Goal: Obtain resource: Download file/media

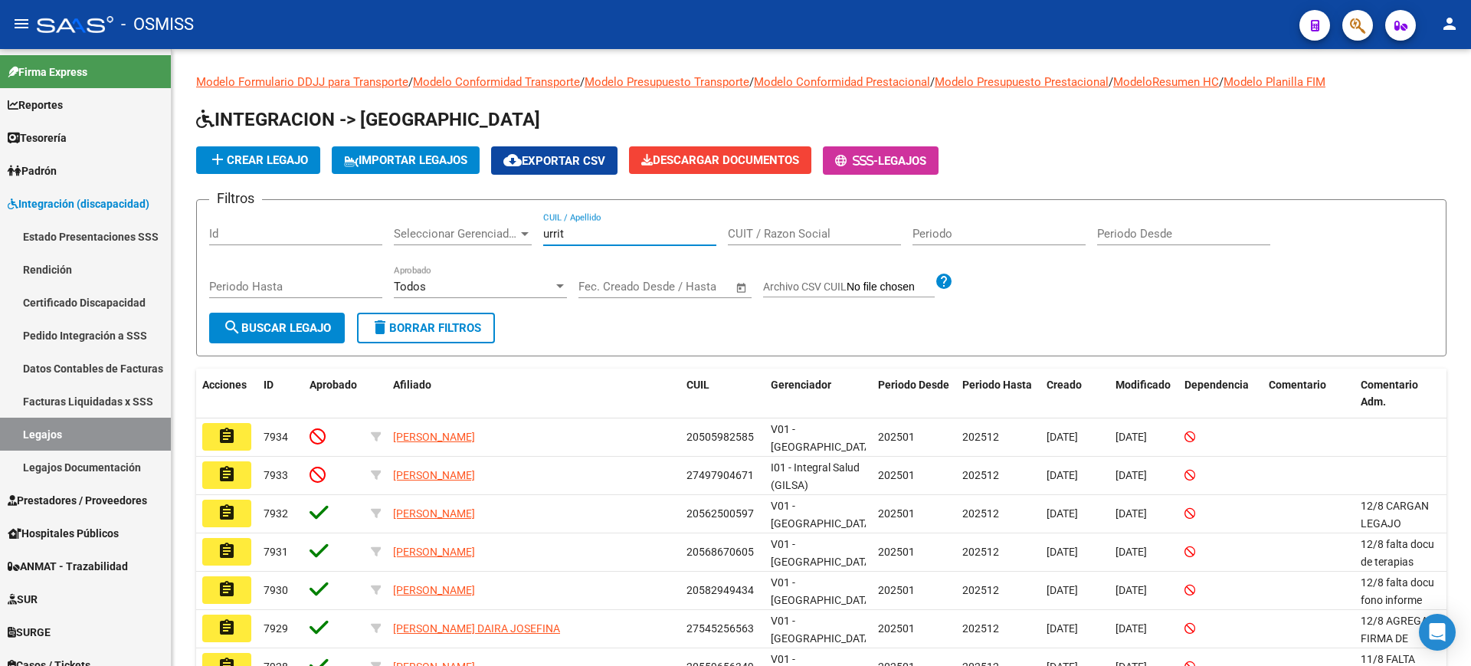
type input "urriti"
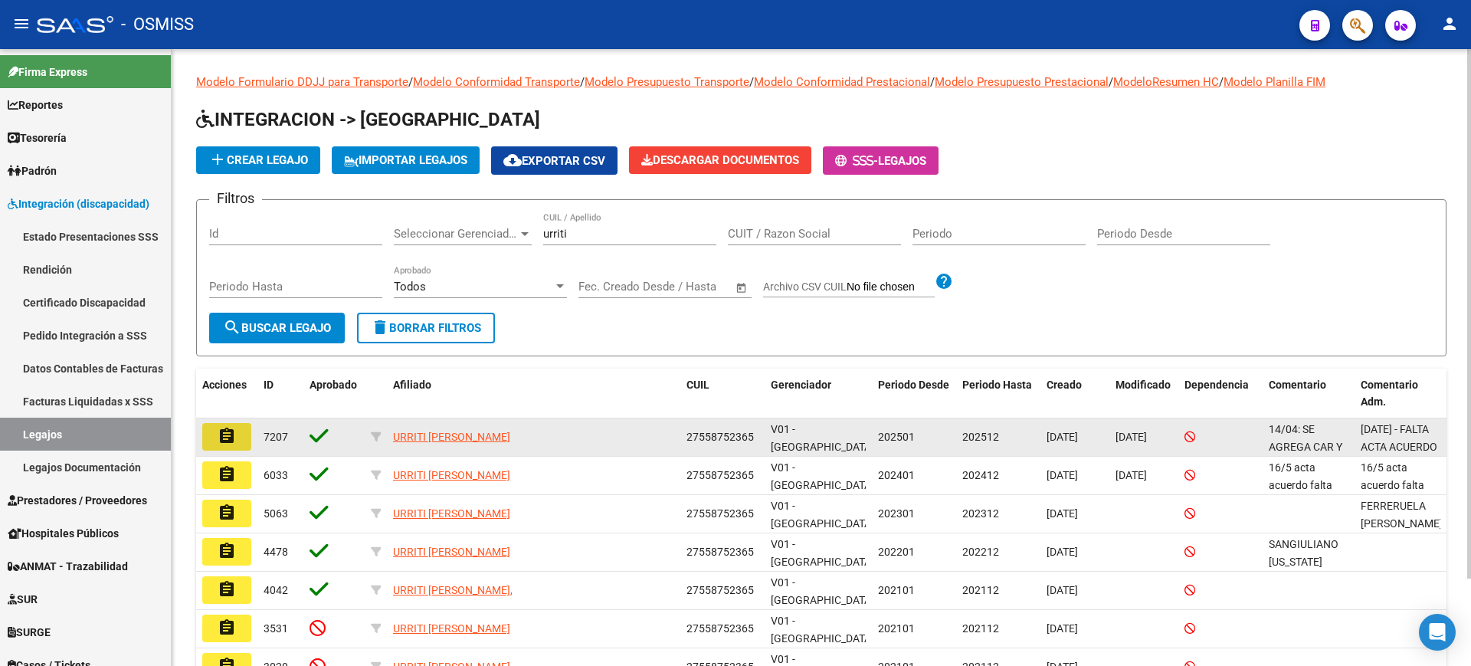
click at [230, 434] on mat-icon "assignment" at bounding box center [227, 436] width 18 height 18
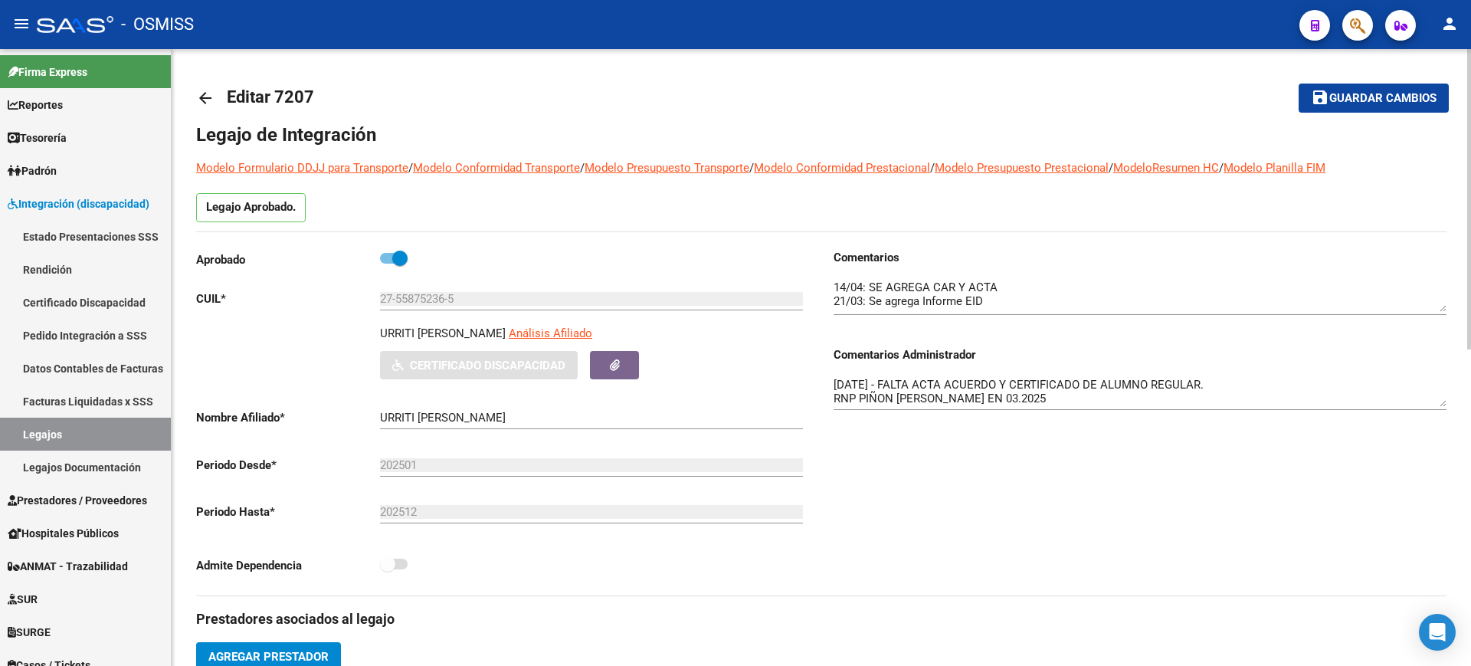
drag, startPoint x: 1436, startPoint y: 306, endPoint x: 1448, endPoint y: 371, distance: 66.1
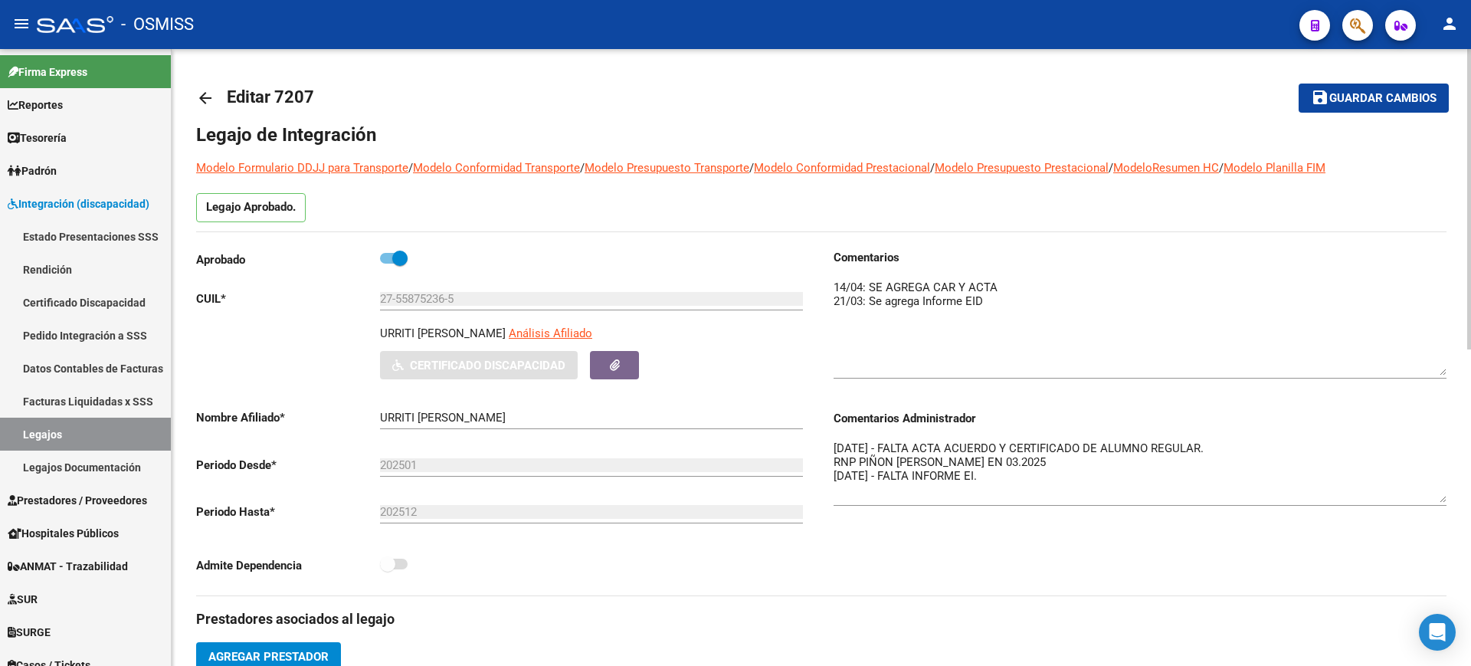
drag, startPoint x: 1438, startPoint y: 466, endPoint x: 1452, endPoint y: 571, distance: 106.7
click at [812, 381] on div "Aprobado CUIL * 27-55875236-5 Ingresar CUIL URRITI [PERSON_NAME] Análisis Afili…" at bounding box center [508, 422] width 625 height 346
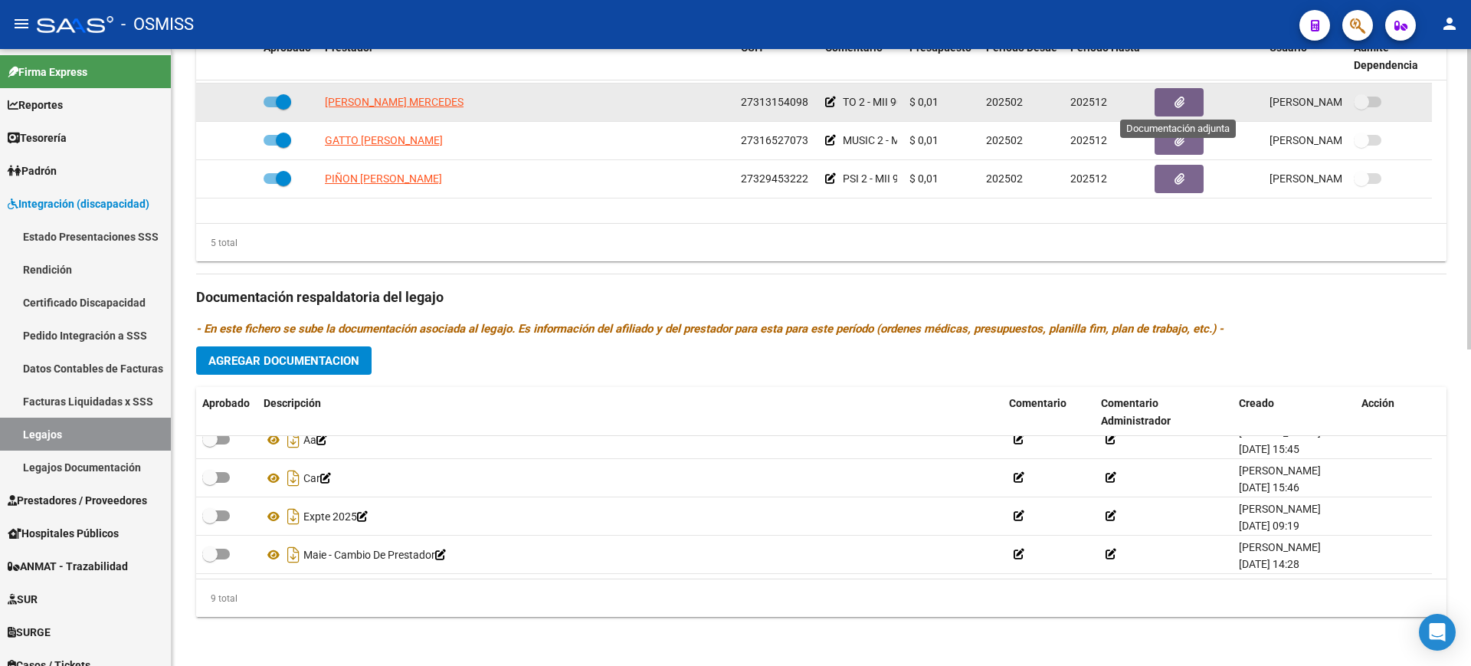
scroll to position [54, 0]
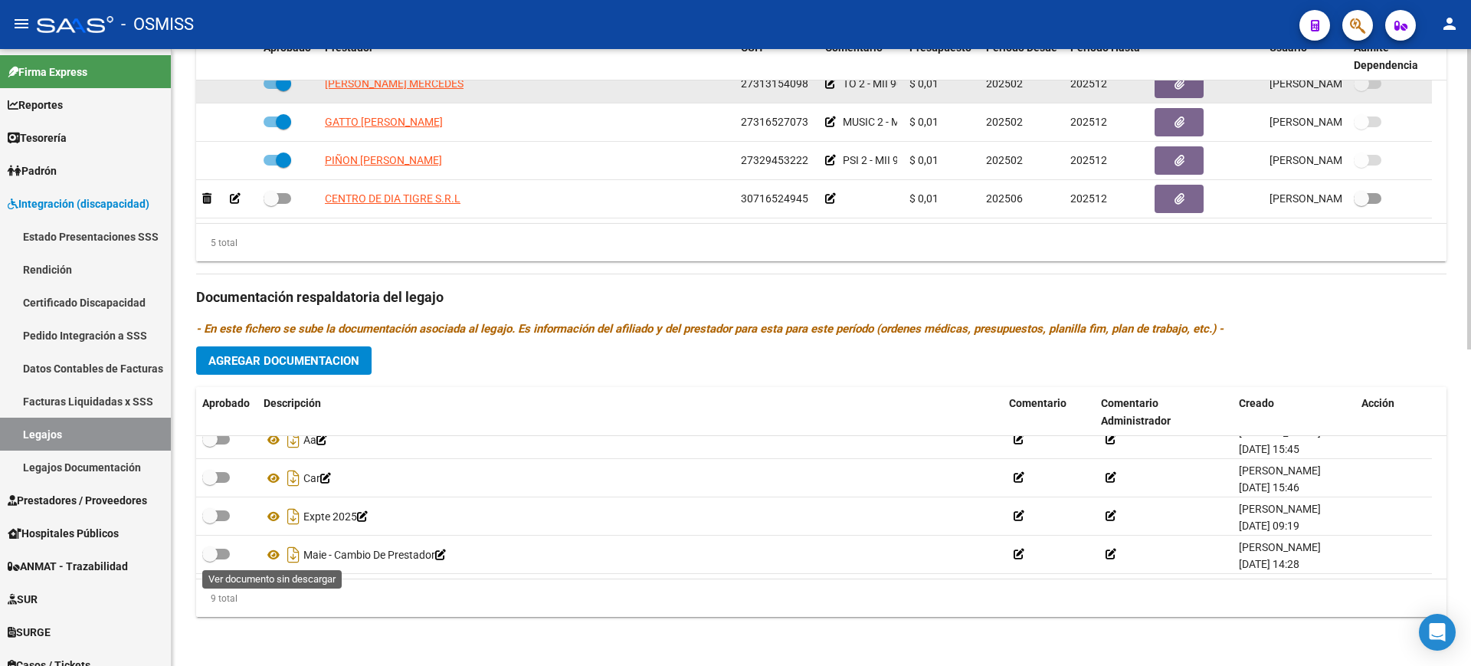
drag, startPoint x: 270, startPoint y: 555, endPoint x: 578, endPoint y: 86, distance: 561.5
click at [270, 555] on icon at bounding box center [273, 554] width 20 height 18
